Goal: Navigation & Orientation: Understand site structure

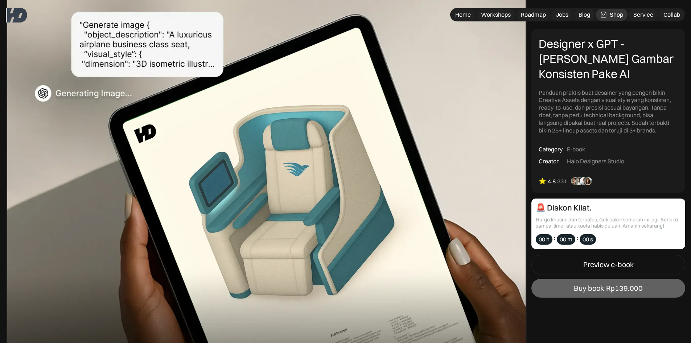
scroll to position [73, 0]
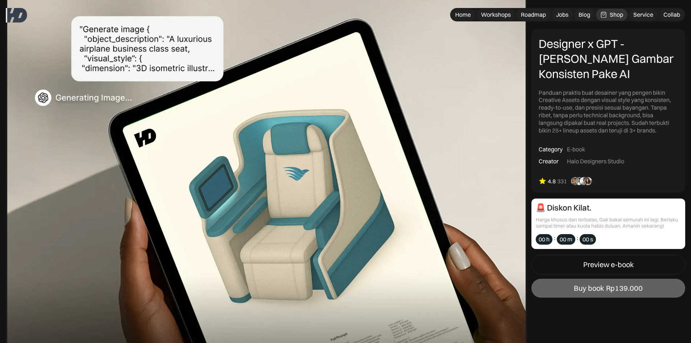
click at [495, 16] on div "Workshops" at bounding box center [496, 15] width 30 height 8
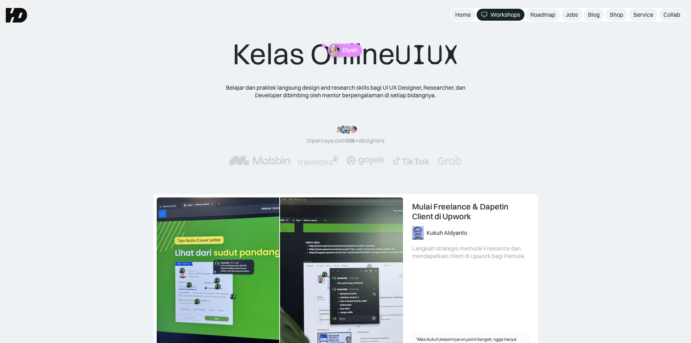
click at [537, 17] on div "Roadmap" at bounding box center [542, 15] width 25 height 8
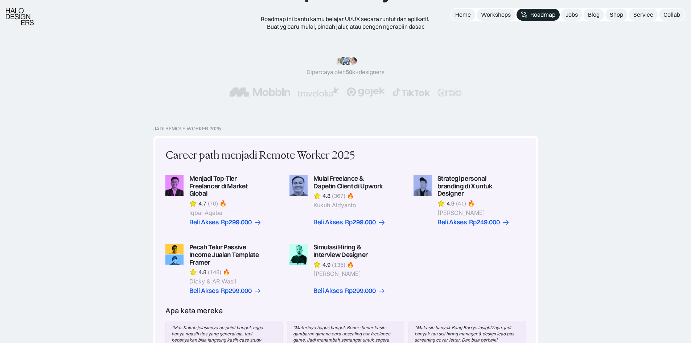
scroll to position [73, 0]
